Goal: Task Accomplishment & Management: Manage account settings

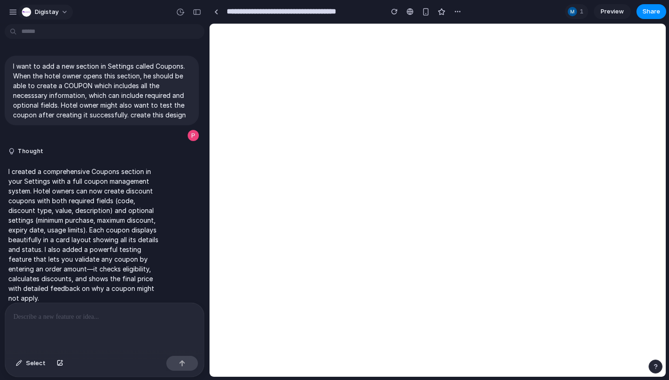
scroll to position [1866, 0]
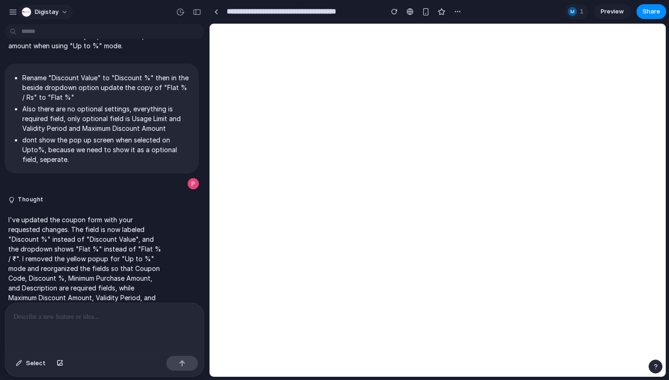
click at [33, 13] on div "Digistay" at bounding box center [40, 11] width 37 height 9
click at [147, 25] on div "Settings Invite members Change theme Sign out" at bounding box center [334, 190] width 669 height 380
click at [13, 13] on div "button" at bounding box center [13, 12] width 8 height 8
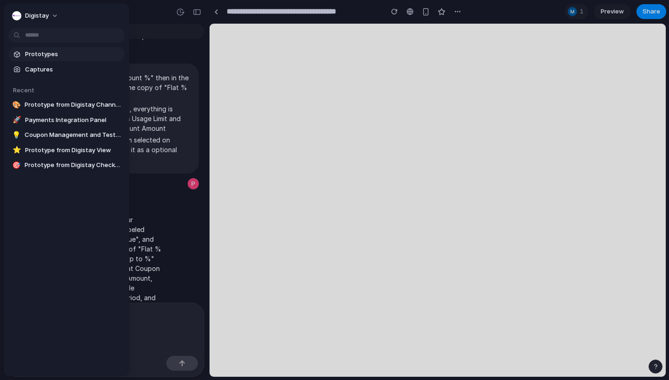
click at [35, 55] on span "Prototypes" at bounding box center [73, 54] width 96 height 9
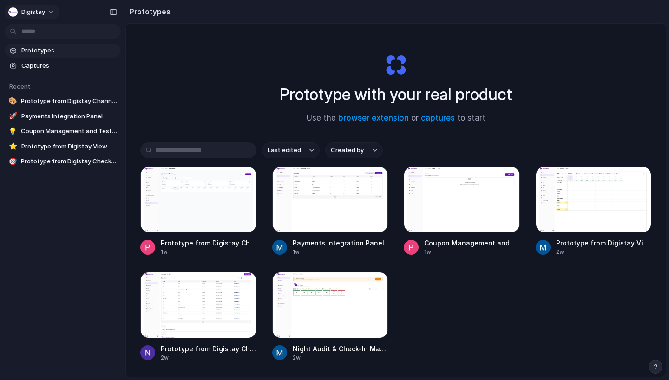
click at [19, 11] on div "Digistay" at bounding box center [26, 11] width 37 height 9
click at [57, 34] on li "Settings" at bounding box center [44, 33] width 77 height 15
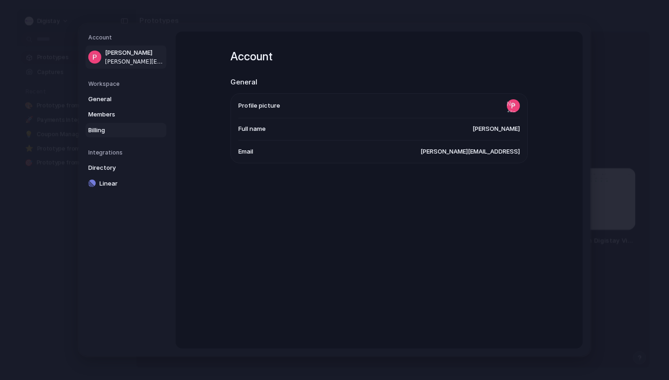
click at [108, 126] on span "Billing" at bounding box center [117, 130] width 59 height 9
